Goal: Task Accomplishment & Management: Use online tool/utility

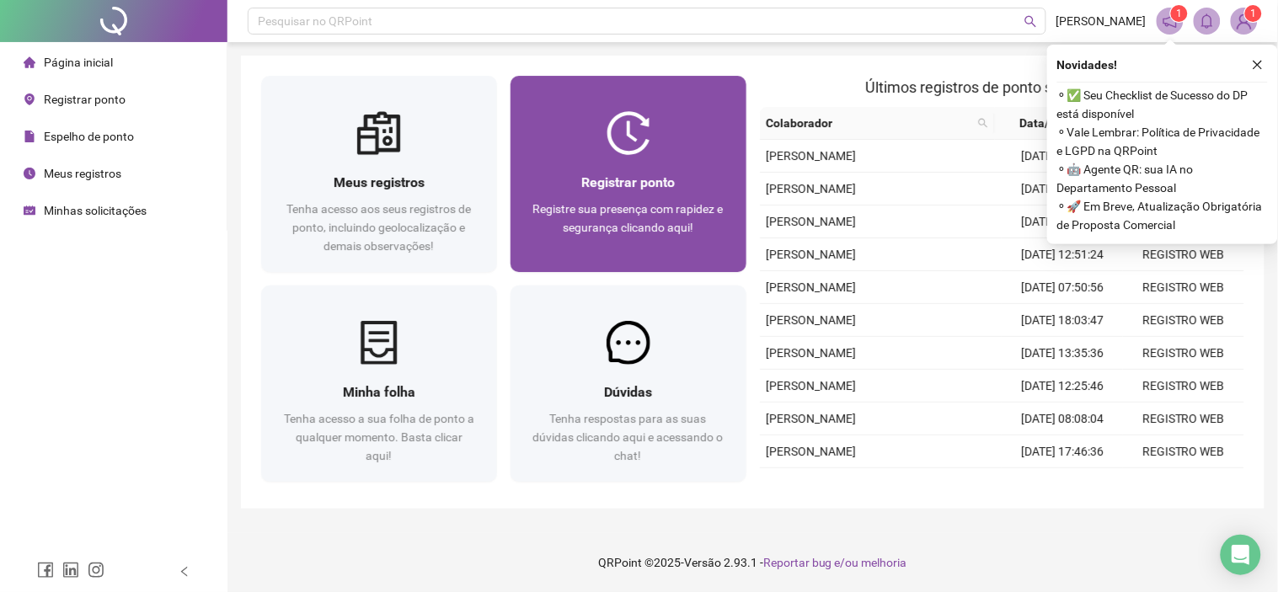
click at [643, 139] on img at bounding box center [629, 133] width 44 height 44
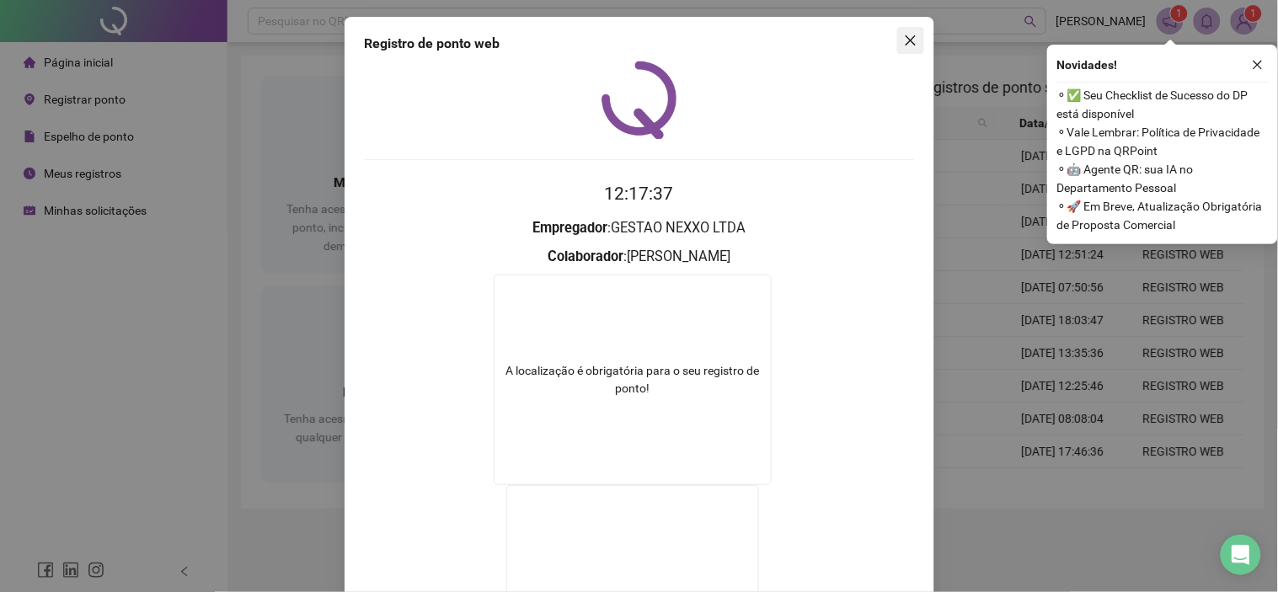
click at [897, 36] on span "Close" at bounding box center [910, 40] width 27 height 13
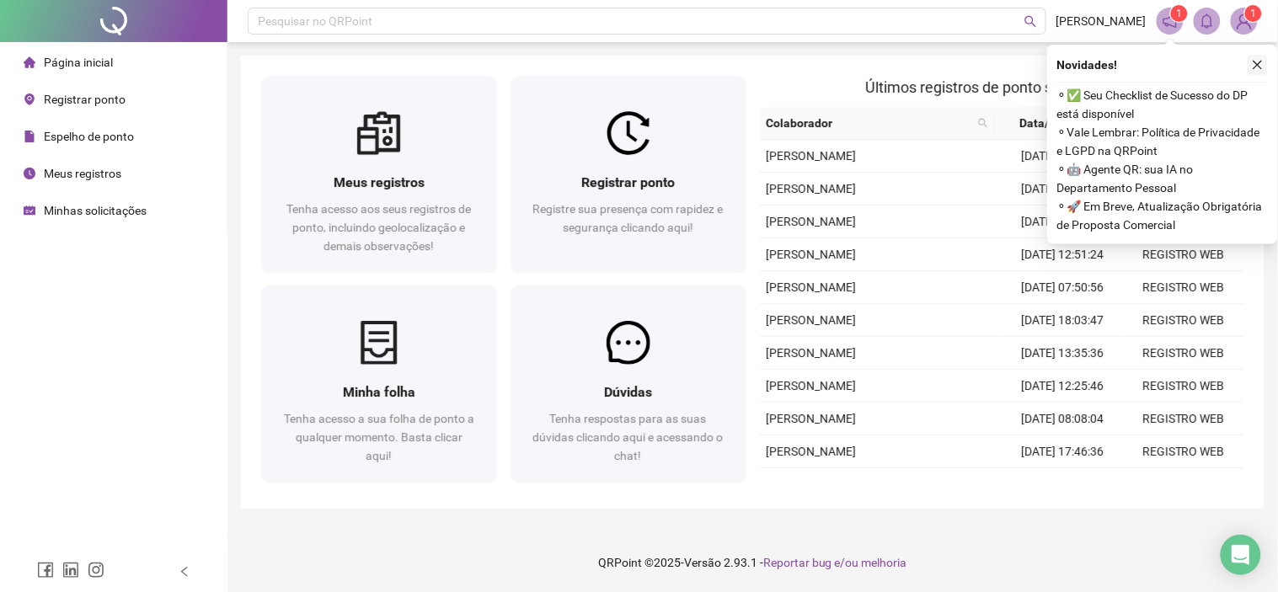
click at [1265, 61] on button "button" at bounding box center [1258, 65] width 20 height 20
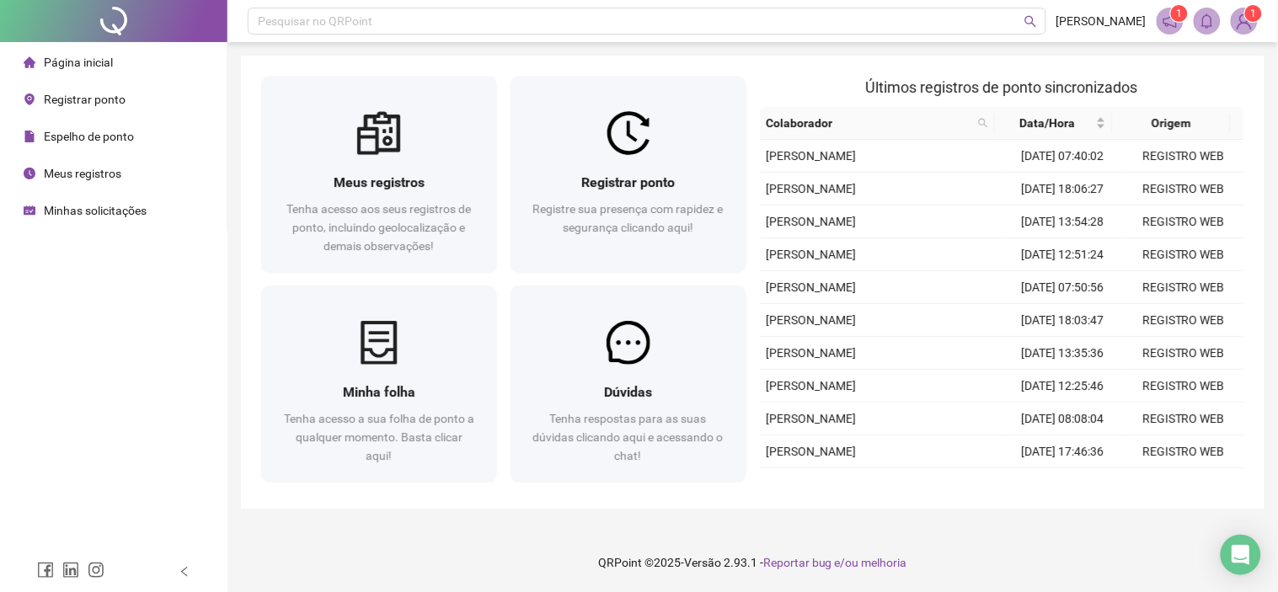
click at [116, 204] on span "Minhas solicitações" at bounding box center [95, 210] width 103 height 13
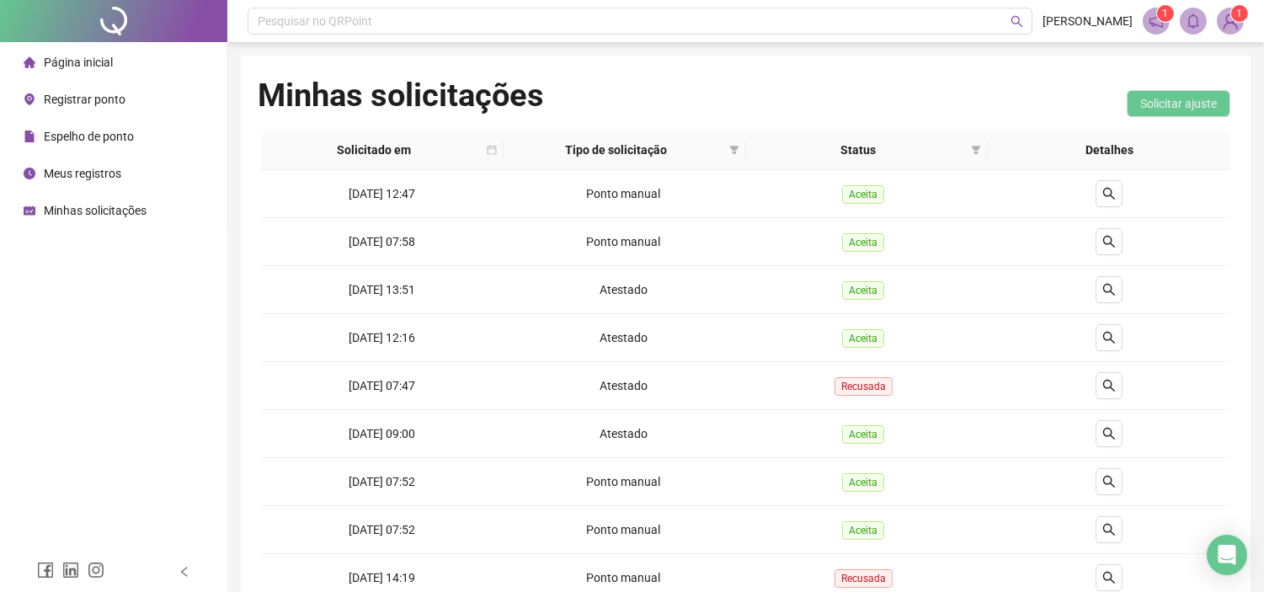
click at [104, 93] on span "Registrar ponto" at bounding box center [85, 99] width 82 height 13
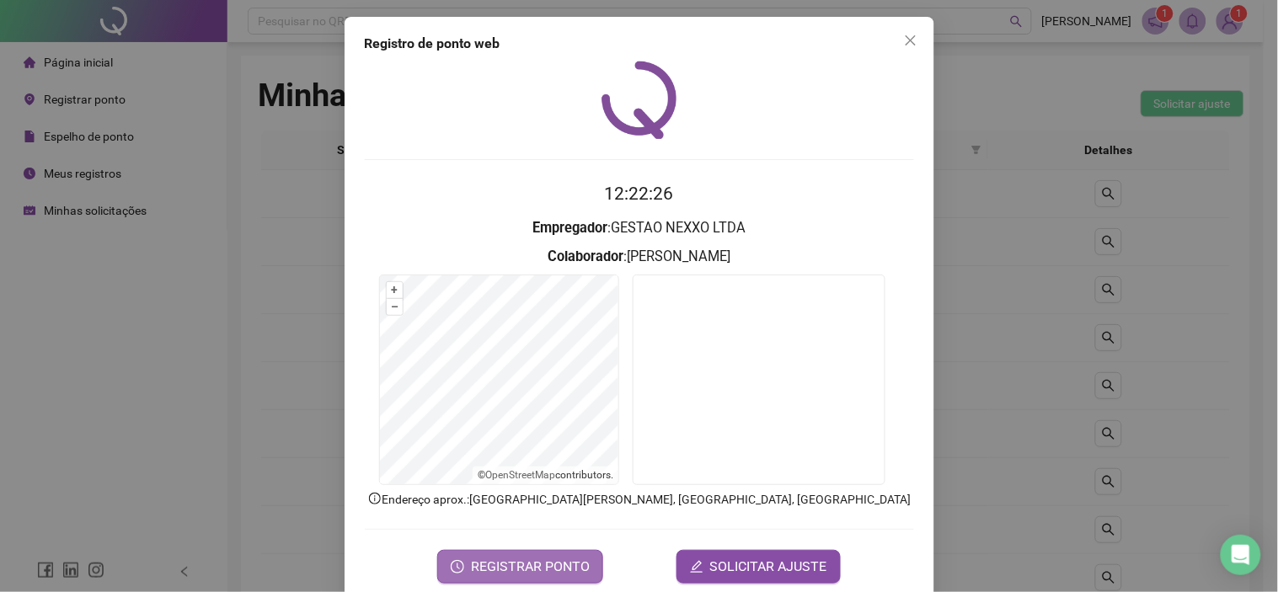
click at [533, 566] on span "REGISTRAR PONTO" at bounding box center [530, 567] width 119 height 20
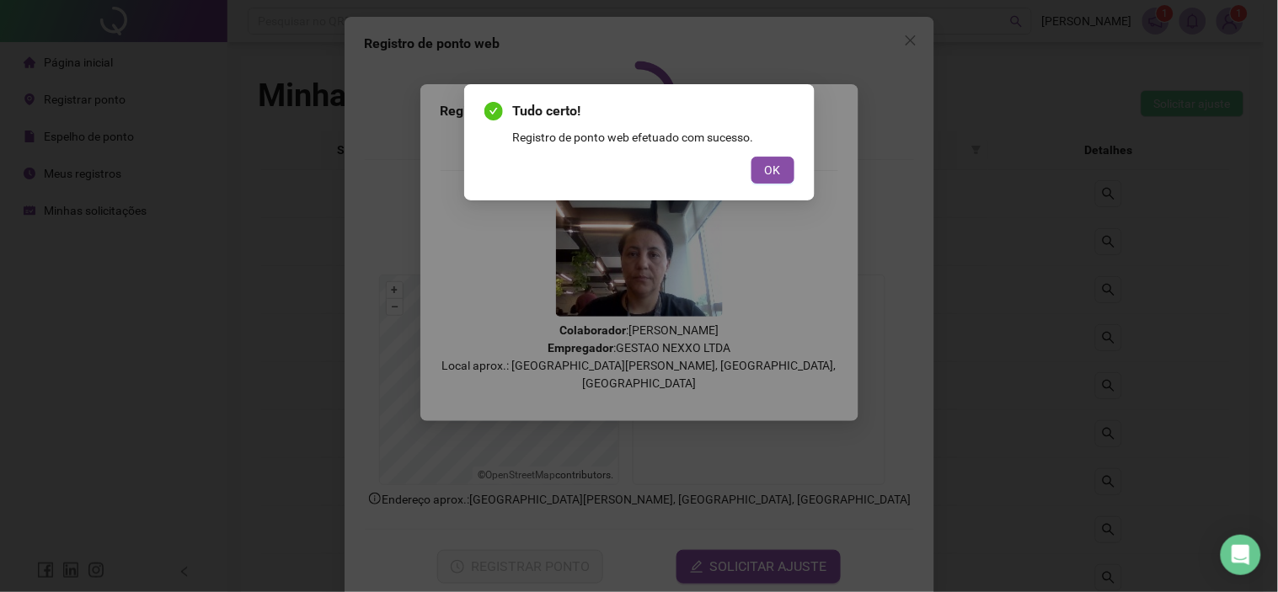
click at [796, 158] on div "Tudo certo! Registro de ponto web efetuado com sucesso. OK" at bounding box center [639, 142] width 350 height 116
click at [782, 168] on button "OK" at bounding box center [772, 170] width 43 height 27
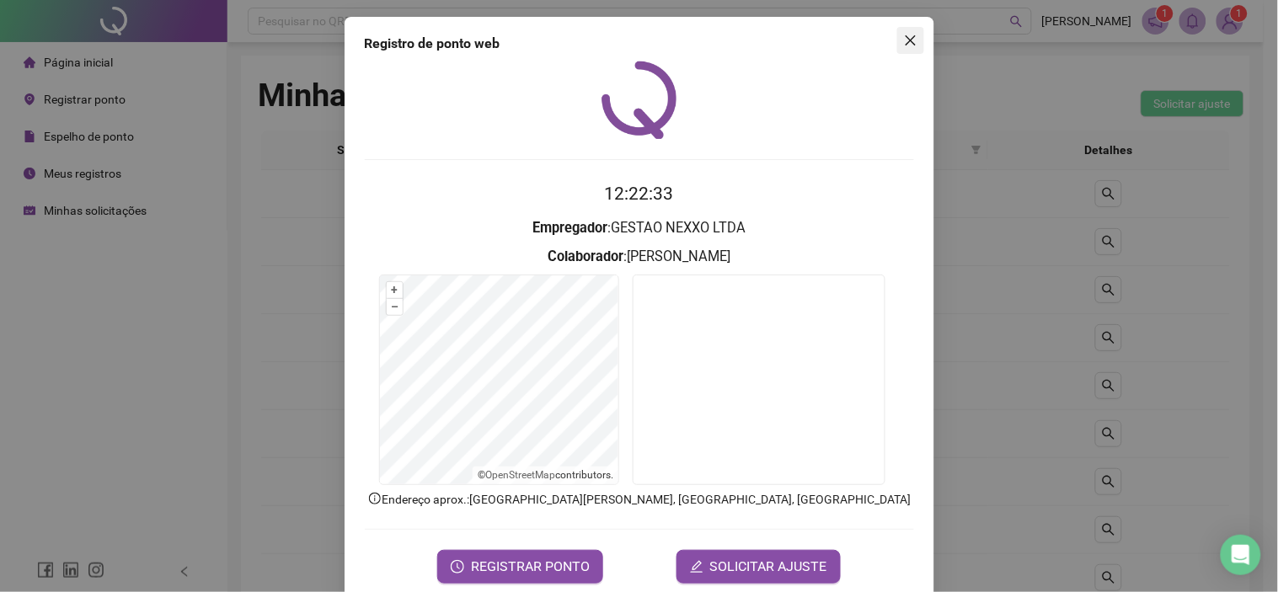
click at [907, 45] on icon "close" at bounding box center [910, 40] width 13 height 13
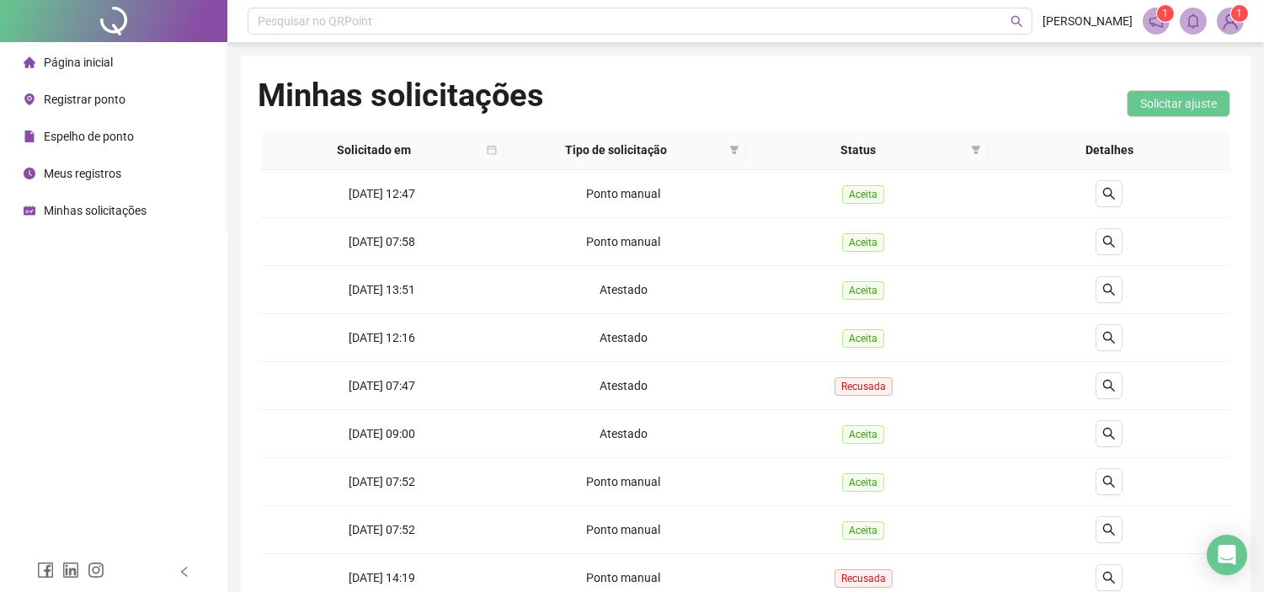
click at [99, 206] on span "Minhas solicitações" at bounding box center [95, 210] width 103 height 13
click at [94, 65] on span "Página inicial" at bounding box center [78, 62] width 69 height 13
